Goal: Complete application form

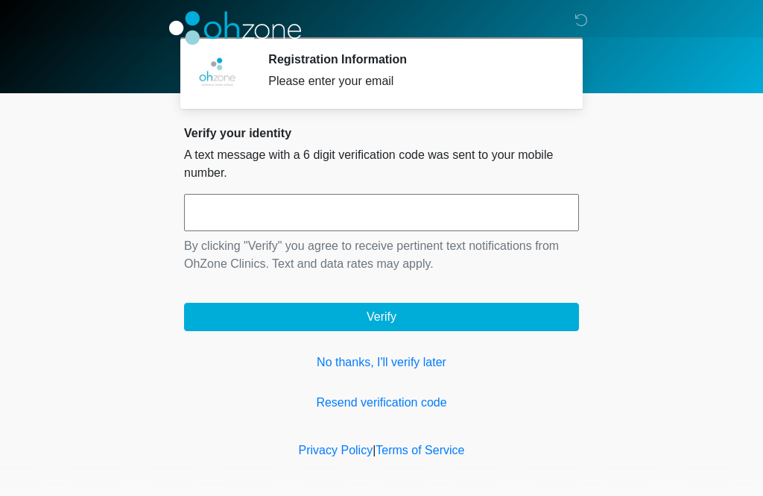
click at [331, 209] on input "text" at bounding box center [381, 212] width 395 height 37
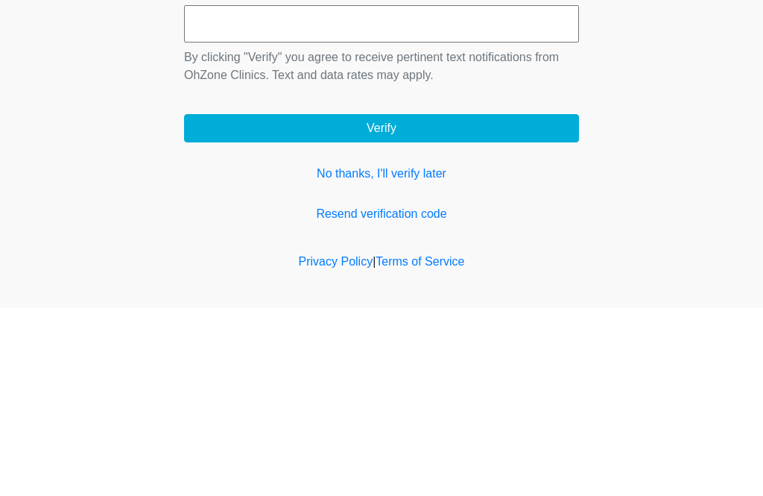
click at [332, 353] on link "No thanks, I'll verify later" at bounding box center [381, 362] width 395 height 18
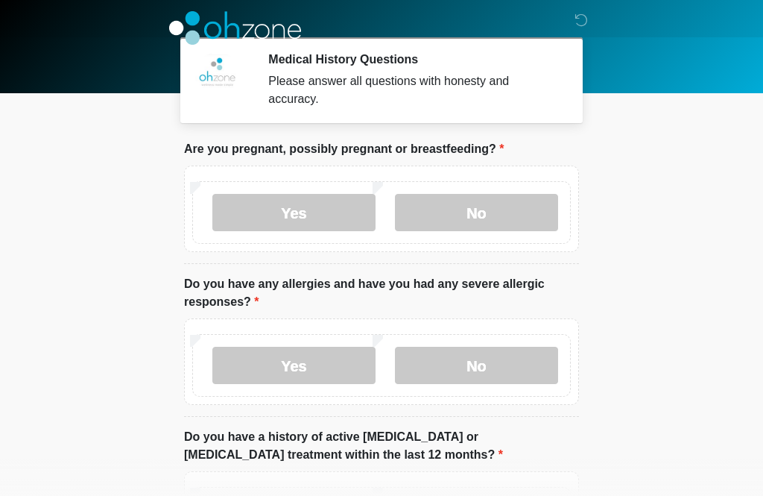
click at [492, 219] on label "No" at bounding box center [476, 212] width 163 height 37
click at [498, 371] on label "No" at bounding box center [476, 365] width 163 height 37
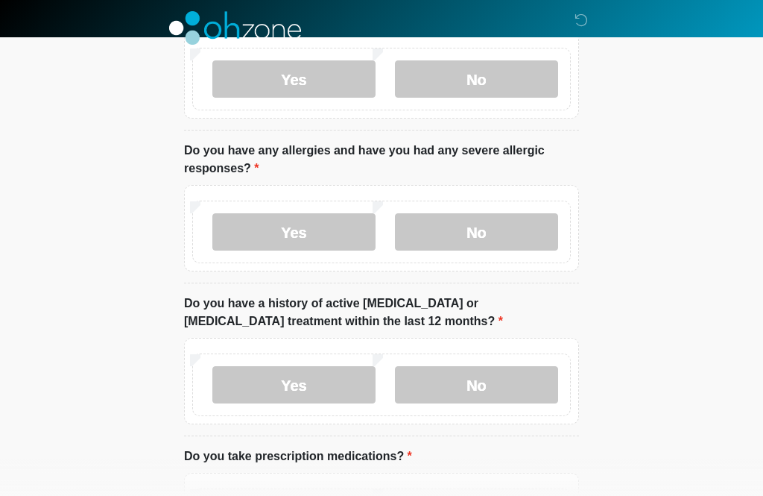
scroll to position [146, 0]
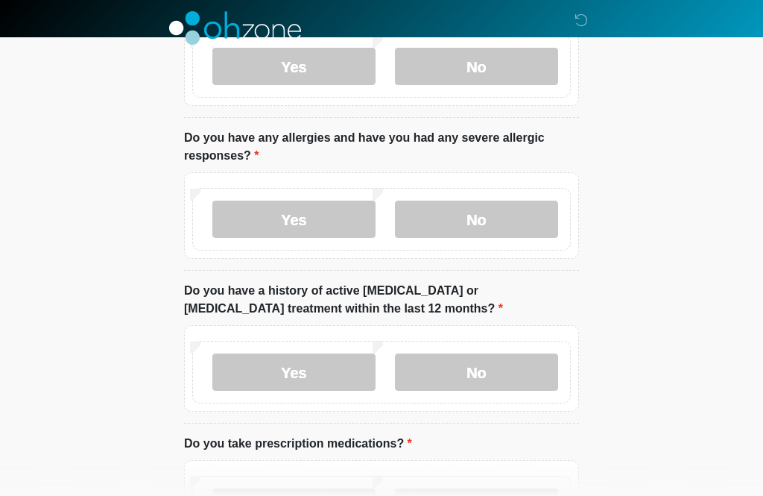
click at [514, 384] on label "No" at bounding box center [476, 371] width 163 height 37
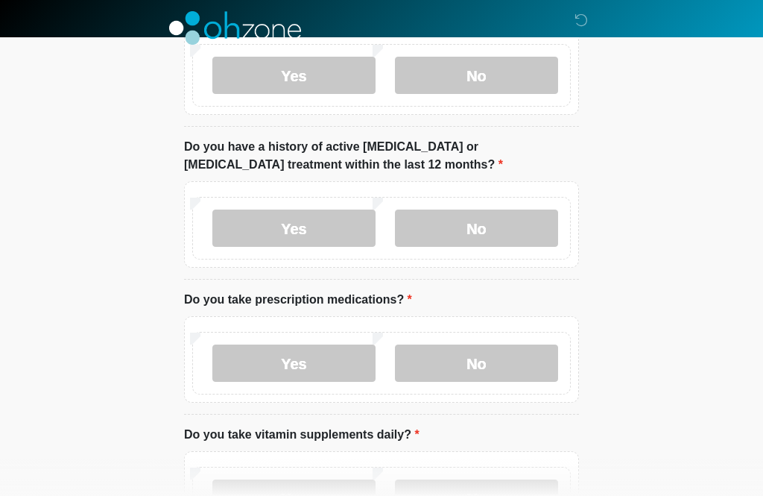
scroll to position [293, 0]
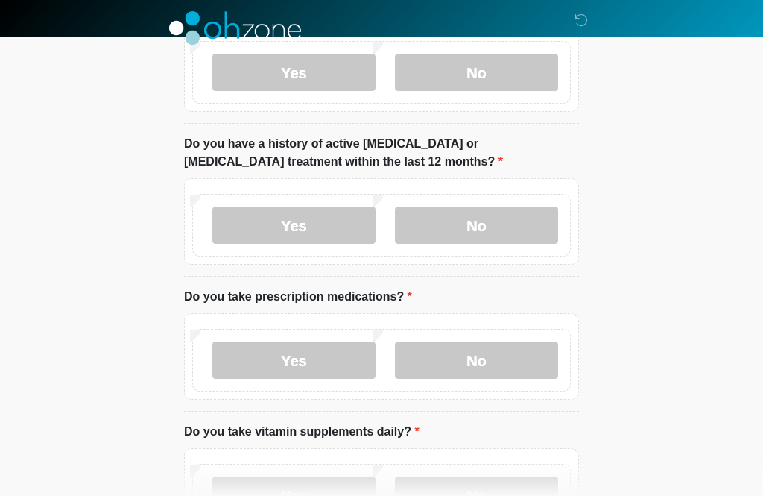
click at [534, 373] on label "No" at bounding box center [476, 359] width 163 height 37
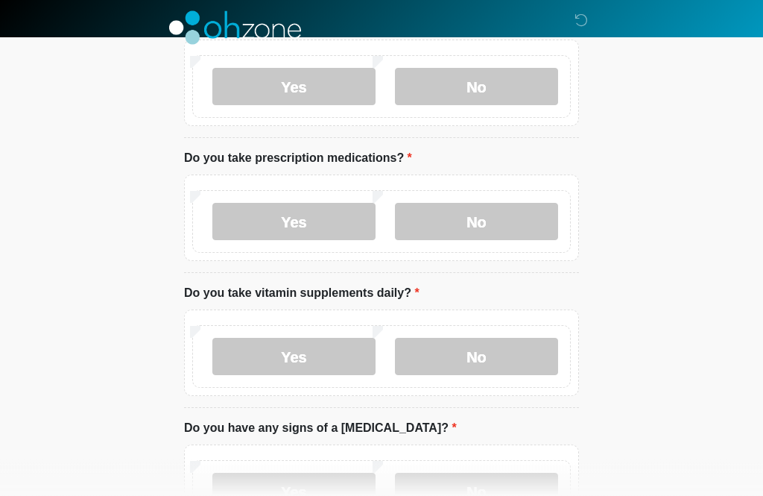
scroll to position [432, 0]
click at [326, 362] on label "Yes" at bounding box center [293, 356] width 163 height 37
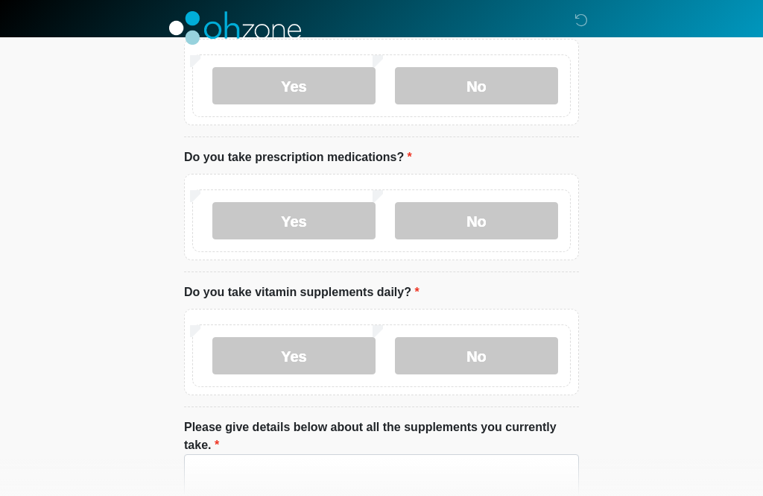
click at [507, 361] on label "No" at bounding box center [476, 355] width 163 height 37
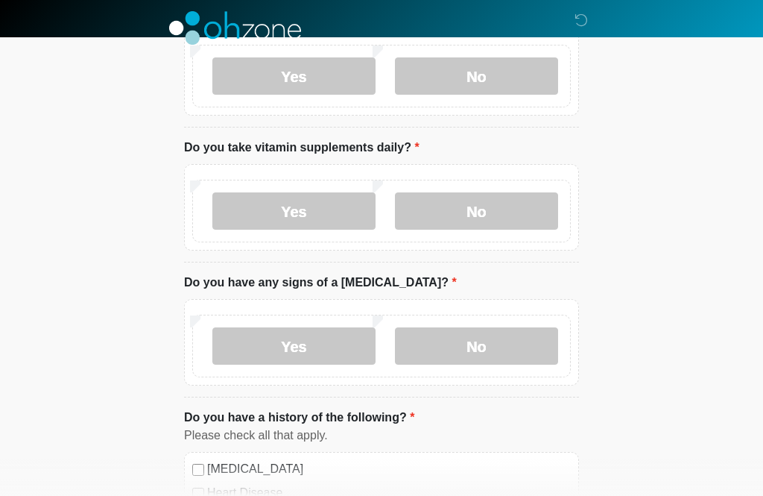
scroll to position [588, 0]
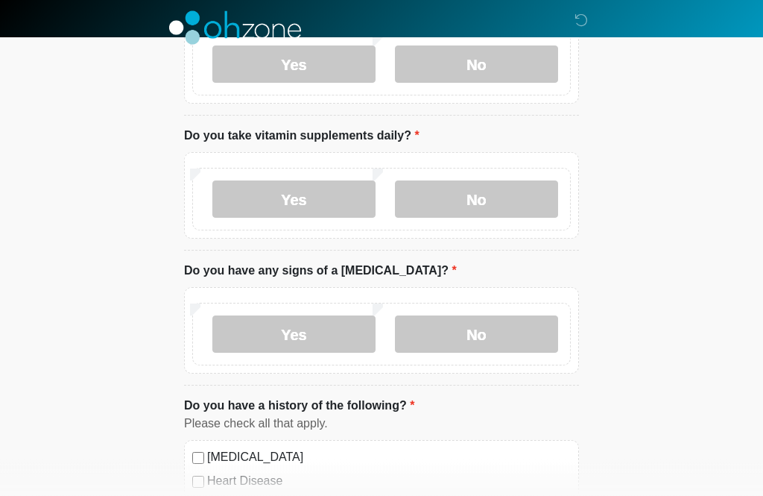
click at [512, 344] on label "No" at bounding box center [476, 334] width 163 height 37
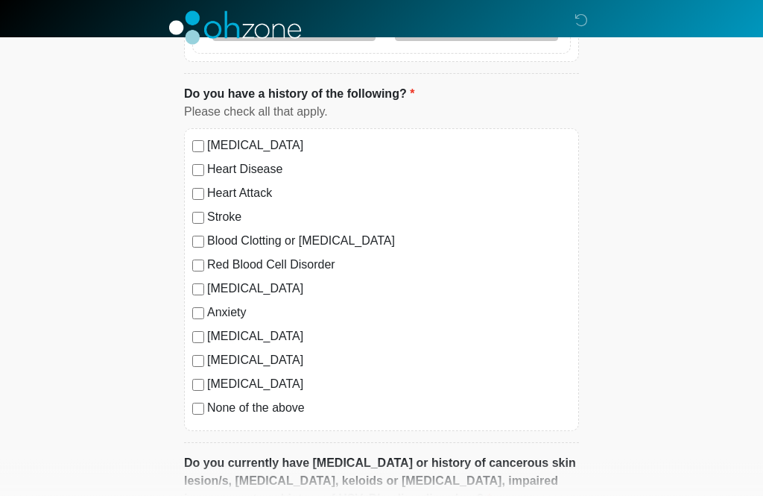
scroll to position [900, 0]
click at [193, 417] on div "[MEDICAL_DATA] Heart Disease Heart Attack Stroke Blood Clotting or [MEDICAL_DAT…" at bounding box center [381, 279] width 395 height 303
click at [212, 406] on label "None of the above" at bounding box center [389, 408] width 364 height 18
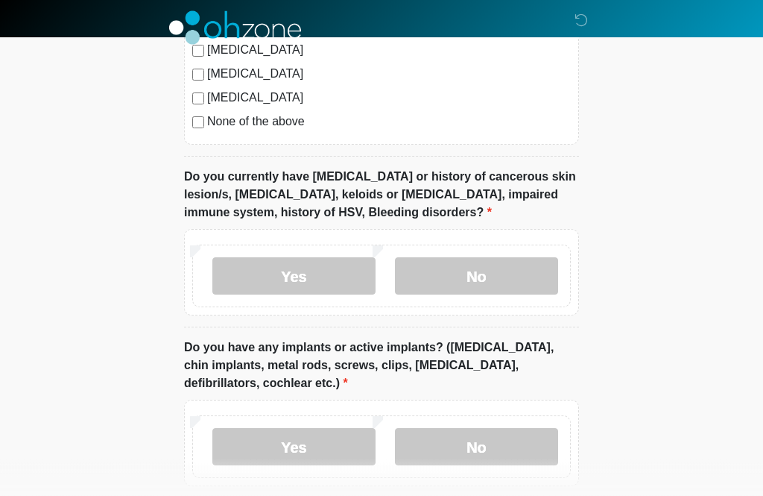
scroll to position [1156, 0]
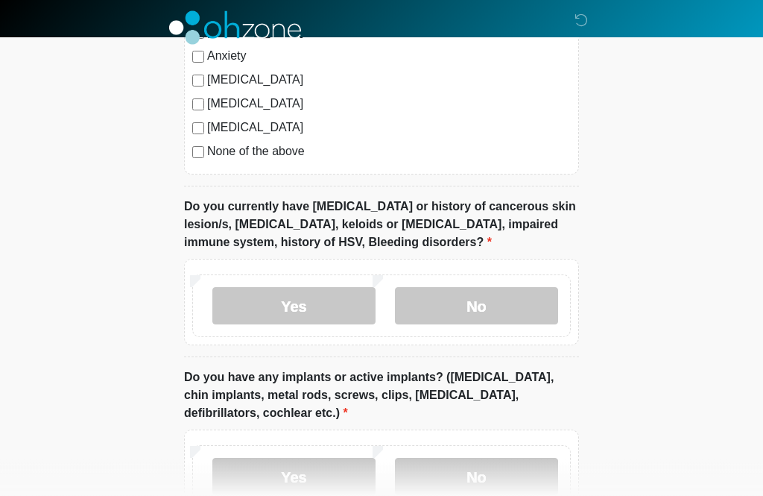
click at [461, 302] on label "No" at bounding box center [476, 306] width 163 height 37
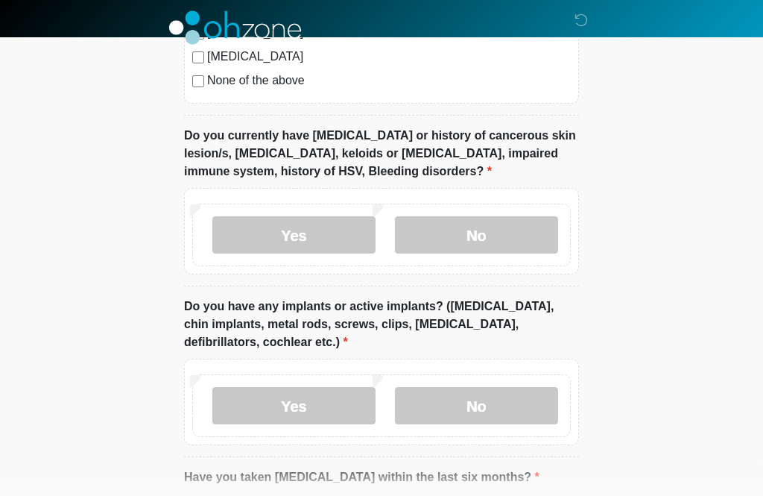
scroll to position [1272, 0]
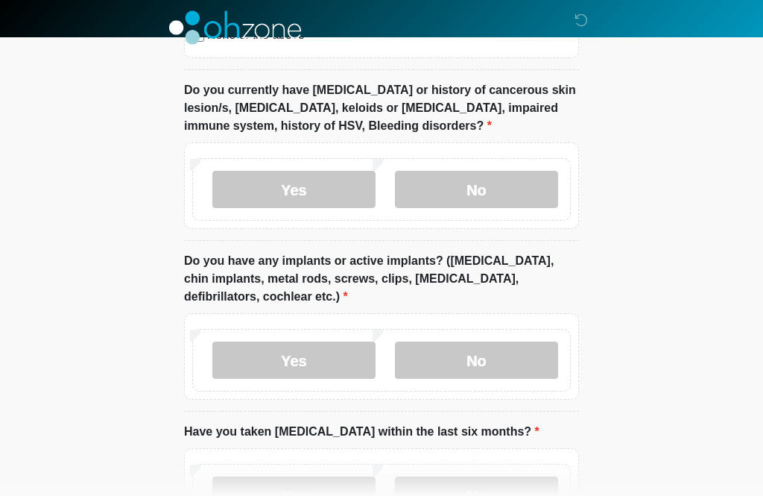
click at [529, 361] on label "No" at bounding box center [476, 360] width 163 height 37
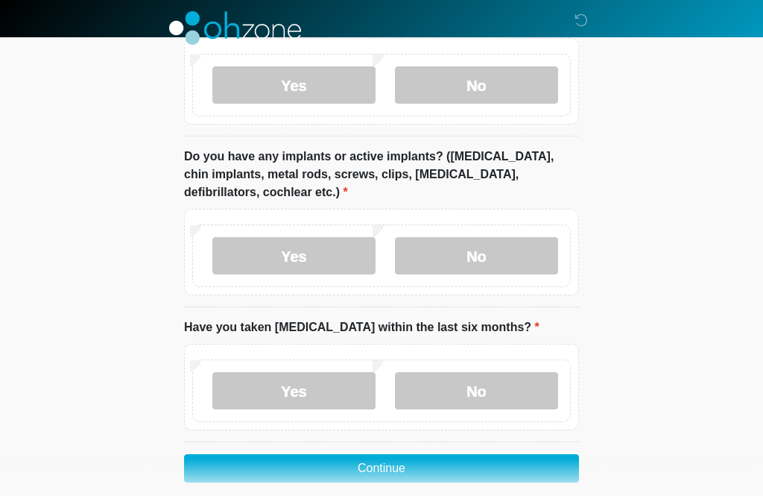
scroll to position [1393, 0]
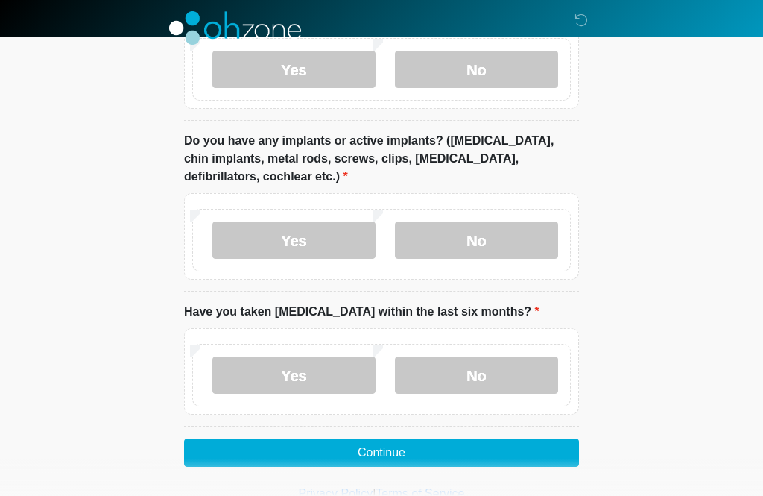
click at [486, 370] on label "No" at bounding box center [476, 374] width 163 height 37
click at [474, 453] on button "Continue" at bounding box center [381, 452] width 395 height 28
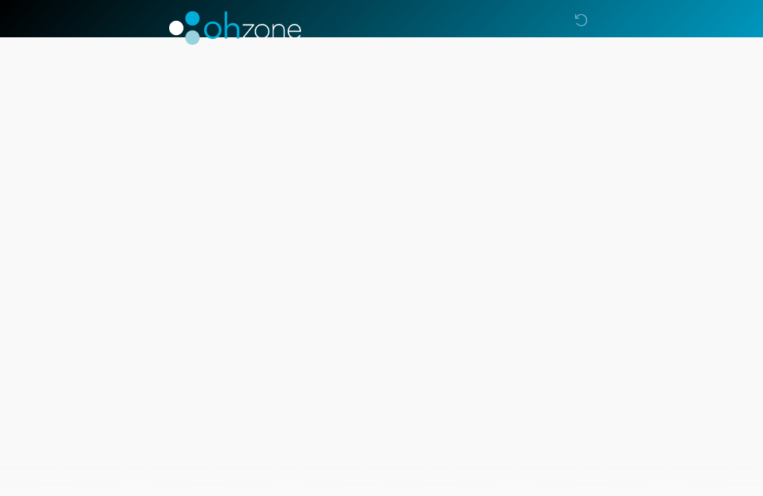
scroll to position [0, 0]
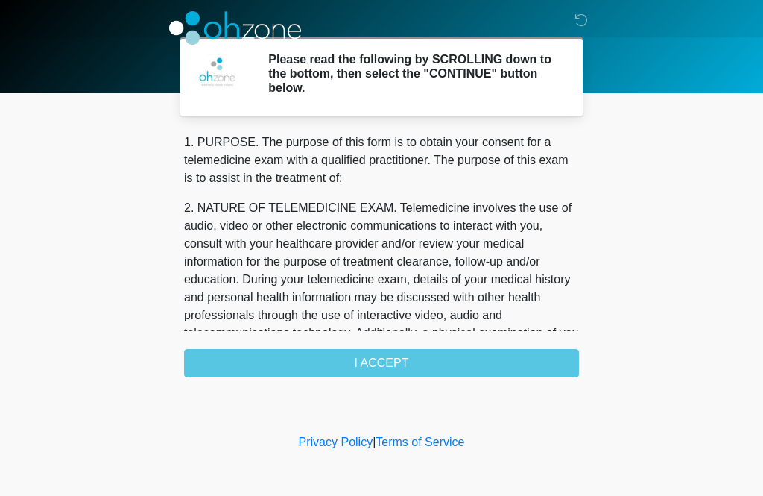
click at [452, 362] on div "1. PURPOSE. The purpose of this form is to obtain your consent for a telemedici…" at bounding box center [381, 255] width 395 height 244
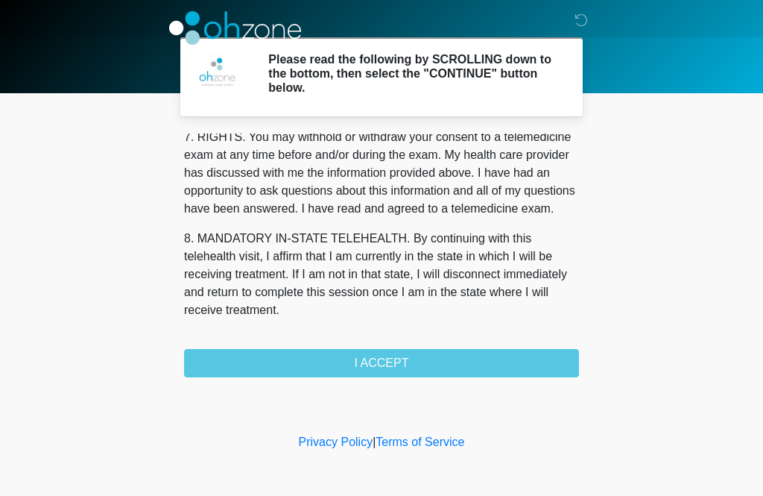
click at [418, 362] on button "I ACCEPT" at bounding box center [381, 363] width 395 height 28
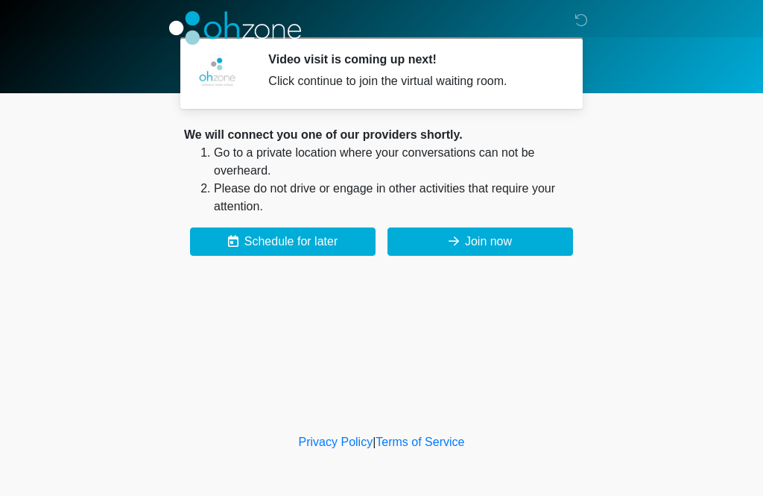
click at [499, 247] on button "Join now" at bounding box center [481, 241] width 186 height 28
